Goal: Communication & Community: Answer question/provide support

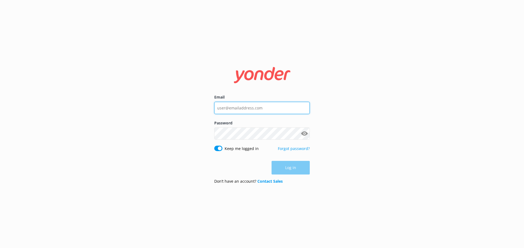
type input "[EMAIL_ADDRESS][DOMAIN_NAME]"
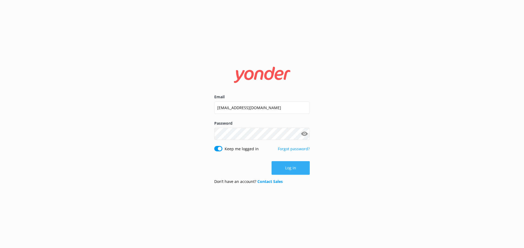
click at [296, 169] on div "Log in" at bounding box center [261, 168] width 95 height 14
click at [296, 169] on button "Log in" at bounding box center [290, 168] width 38 height 14
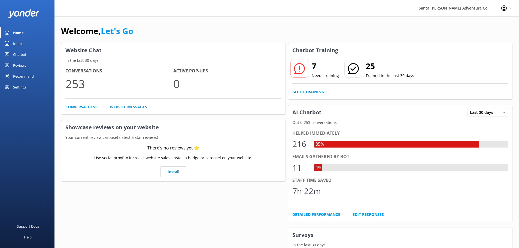
click at [19, 41] on div "Inbox" at bounding box center [18, 43] width 10 height 11
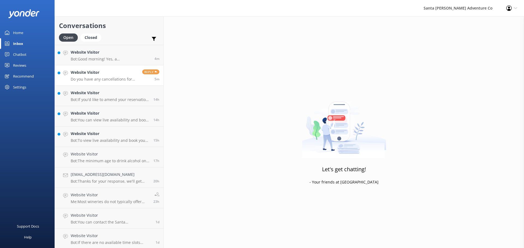
click at [108, 75] on h4 "Website Visitor" at bounding box center [104, 73] width 67 height 6
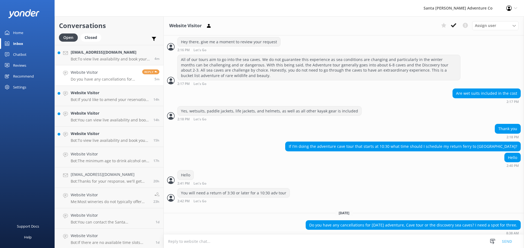
scroll to position [114, 0]
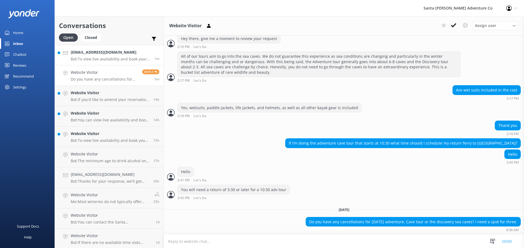
click at [90, 61] on p "Bot: To view live availability and book your Santa [PERSON_NAME] Adventure tour…" at bounding box center [111, 59] width 80 height 5
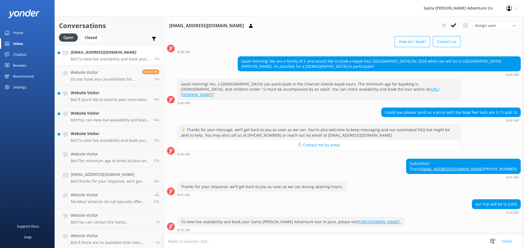
scroll to position [44, 0]
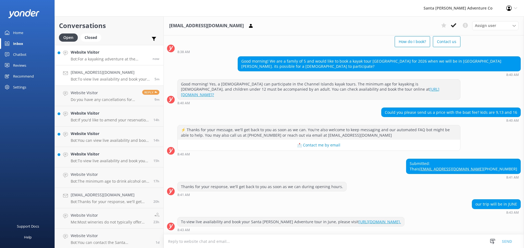
click at [79, 56] on div "Website Visitor Bot: For a kayaking adventure at the [GEOGRAPHIC_DATA], you can…" at bounding box center [110, 55] width 78 height 12
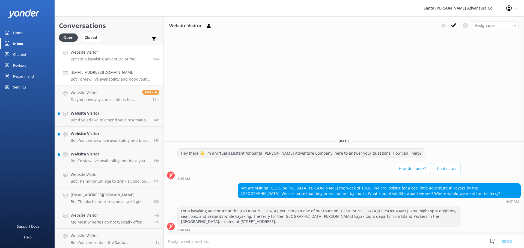
click at [86, 80] on p "Bot: To view live availability and book your Santa [PERSON_NAME] Adventure tour…" at bounding box center [111, 79] width 80 height 5
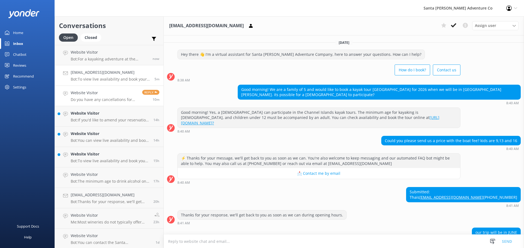
scroll to position [44, 0]
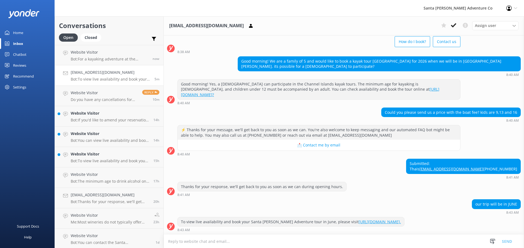
click at [299, 244] on textarea at bounding box center [344, 241] width 360 height 13
click at [195, 243] on textarea at bounding box center [344, 241] width 360 height 13
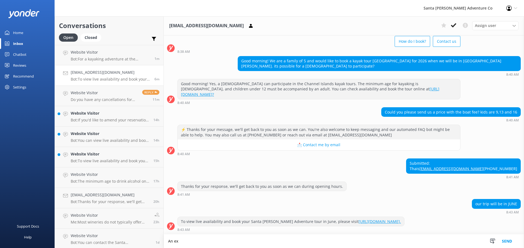
scroll to position [45, 0]
click at [387, 242] on textarea "An example of a Channel Islands trip with 4 adults and 1 child for the ferry an…" at bounding box center [344, 242] width 360 height 14
click at [404, 241] on textarea "An example of a Channel Islands trip with 4 adults and 1 child for the ferry an…" at bounding box center [344, 242] width 360 height 14
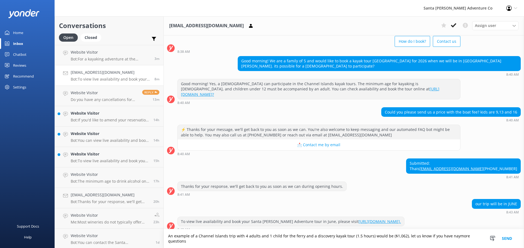
scroll to position [50, 0]
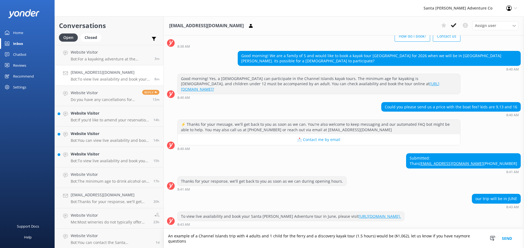
click at [451, 236] on textarea "An example of a Channel Islands trip with 4 adults and 1 child for the ferry an…" at bounding box center [344, 239] width 360 height 19
click at [187, 242] on textarea "An example of a Channel Islands trip with 4 adults and 1 child for the ferry an…" at bounding box center [344, 239] width 360 height 19
type textarea "An example of a Channel Islands trip with 4 adults and 1 child for the ferry an…"
click at [504, 239] on button "Send" at bounding box center [506, 239] width 20 height 19
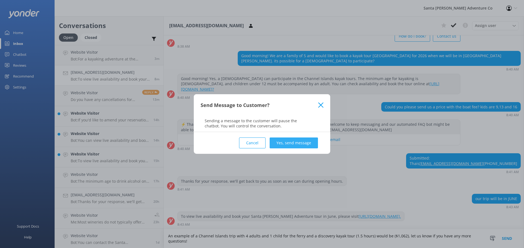
click at [299, 141] on button "Yes, send message" at bounding box center [293, 143] width 48 height 11
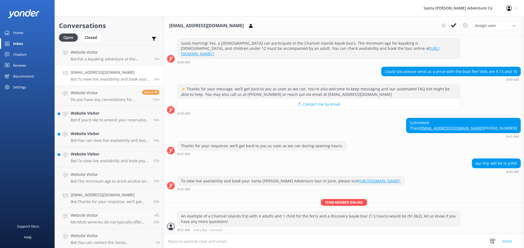
scroll to position [85, 0]
click at [96, 119] on p "Bot: If you'd like to amend your reservation, please contact the Santa [PERSON_…" at bounding box center [110, 120] width 79 height 5
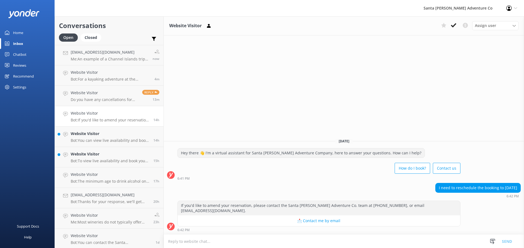
click at [209, 244] on textarea at bounding box center [344, 241] width 360 height 13
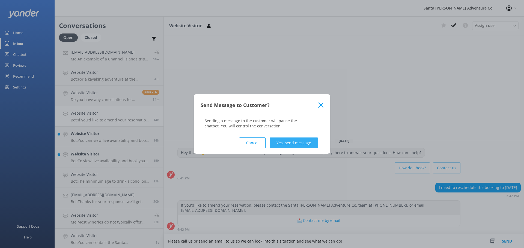
type textarea "Please call us or send an email to us so we can look into this situation and se…"
click at [309, 142] on button "Yes, send message" at bounding box center [293, 143] width 48 height 11
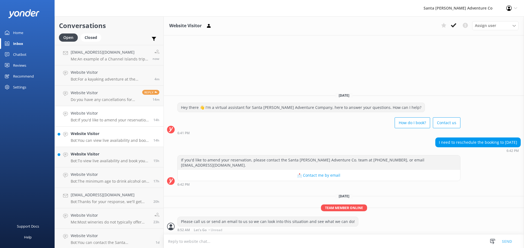
click at [117, 135] on h4 "Website Visitor" at bounding box center [110, 134] width 79 height 6
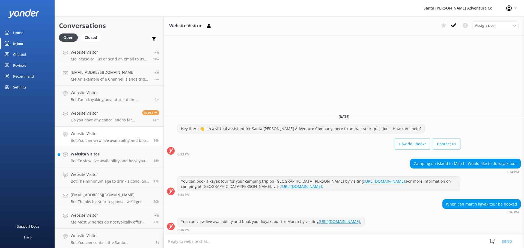
click at [210, 242] on textarea at bounding box center [344, 241] width 360 height 13
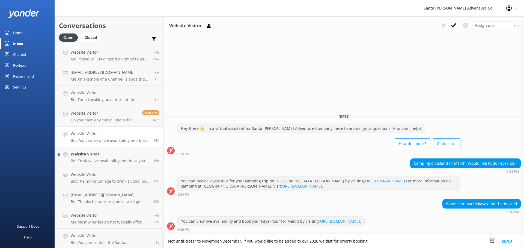
click at [337, 243] on textarea "Not until closer to November/December, if you would like to be added to our 202…" at bounding box center [344, 242] width 360 height 14
click at [365, 242] on textarea "Not until closer to November/December, if you would like to be added to our 202…" at bounding box center [344, 242] width 360 height 14
click at [432, 242] on textarea "Not until closer to November/December, if you would like to be added to our 202…" at bounding box center [344, 242] width 360 height 14
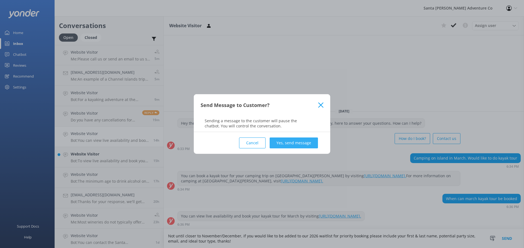
type textarea "Not until closer to November/December, if you would like to be added to our 202…"
click at [295, 144] on button "Yes, send message" at bounding box center [293, 143] width 48 height 11
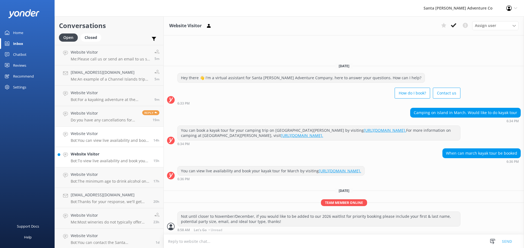
click at [95, 160] on p "Bot: To view live availability and book your Santa [PERSON_NAME] Adventure tour…" at bounding box center [110, 161] width 79 height 5
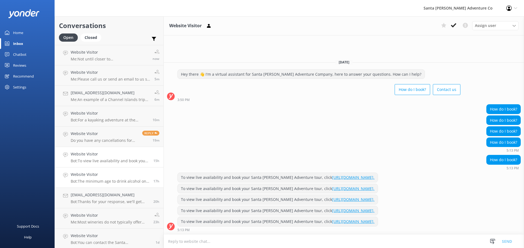
click at [97, 182] on p "Bot: The minimum age to drink alcohol on a wine tour is 21 years. However, chil…" at bounding box center [110, 181] width 79 height 5
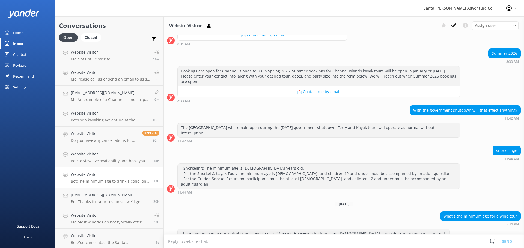
scroll to position [829, 0]
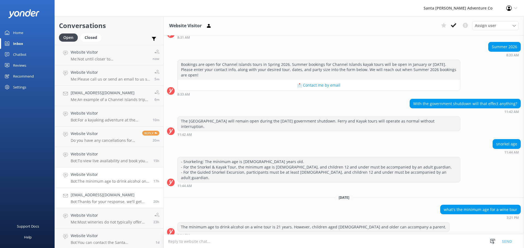
click at [82, 202] on p "Bot: Thanks for your response, we'll get back to you as soon as we can during o…" at bounding box center [110, 202] width 79 height 5
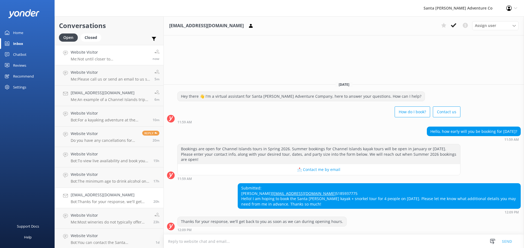
click at [92, 57] on p "Me: Not until closer to November/December, if you would like to be added to our…" at bounding box center [110, 59] width 78 height 5
